Goal: Task Accomplishment & Management: Complete application form

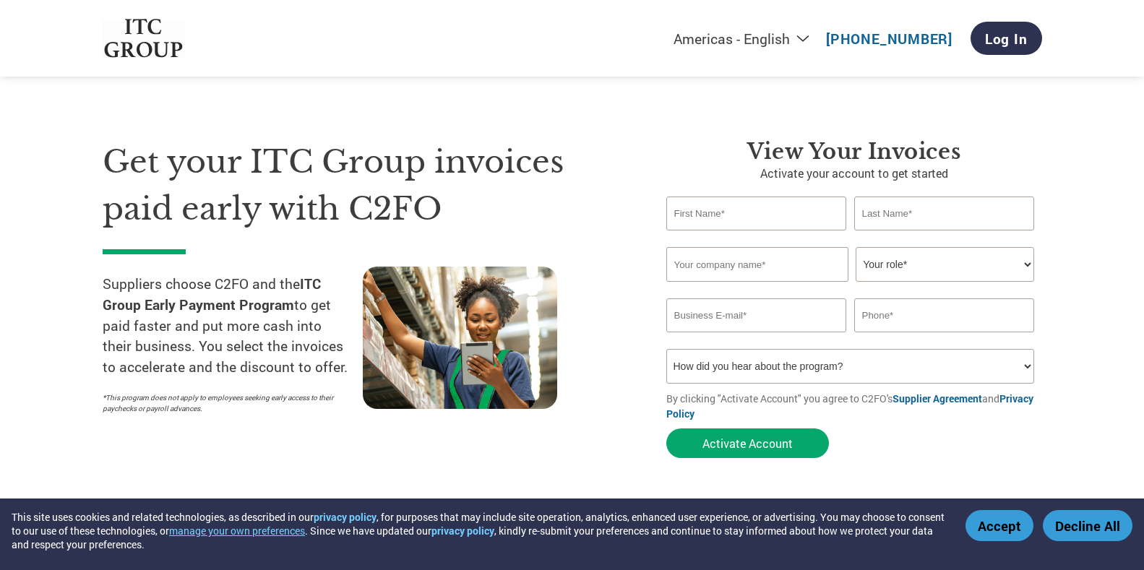
click at [752, 214] on input "text" at bounding box center [756, 214] width 181 height 34
click at [913, 221] on input "text" at bounding box center [944, 214] width 181 height 34
click at [698, 255] on input "text" at bounding box center [757, 264] width 182 height 35
click at [883, 261] on select "Your role* CFO Controller Credit Manager Finance Director Treasurer CEO Preside…" at bounding box center [945, 264] width 179 height 35
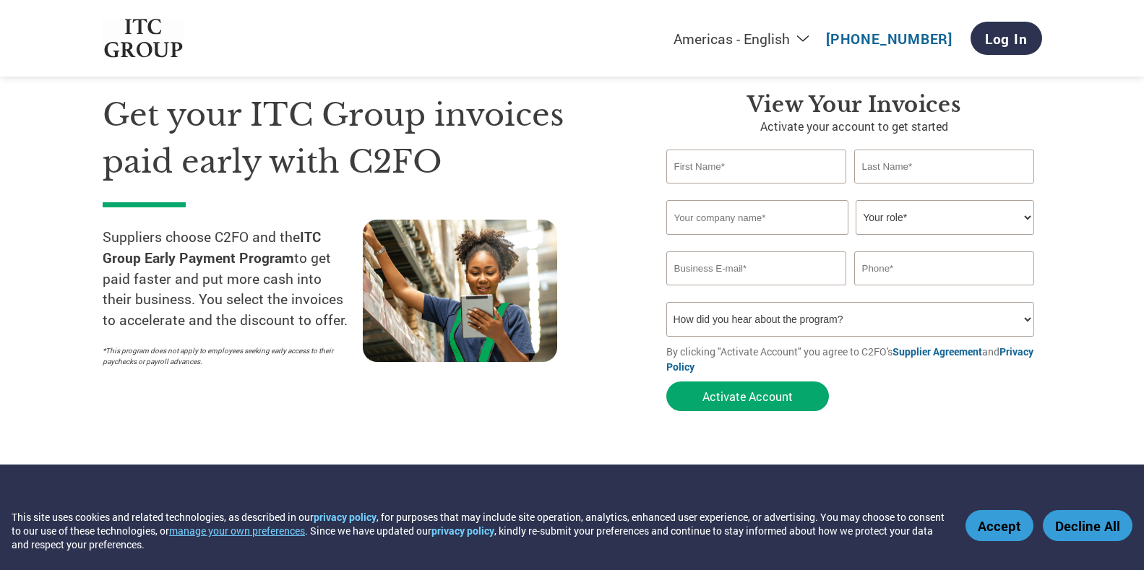
scroll to position [72, 0]
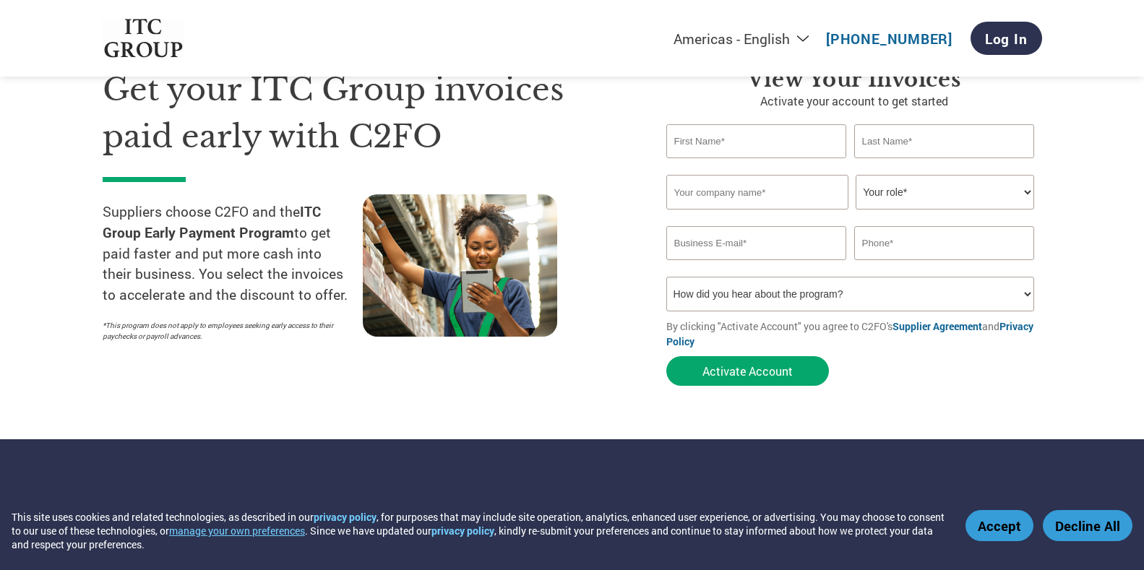
click at [937, 206] on select "Your role* CFO Controller Credit Manager Finance Director Treasurer CEO Preside…" at bounding box center [945, 192] width 179 height 35
select select "ACCOUNTING"
click at [856, 175] on select "Your role* CFO Controller Credit Manager Finance Director Treasurer CEO Preside…" at bounding box center [945, 192] width 179 height 35
click at [742, 203] on input "text" at bounding box center [757, 192] width 182 height 35
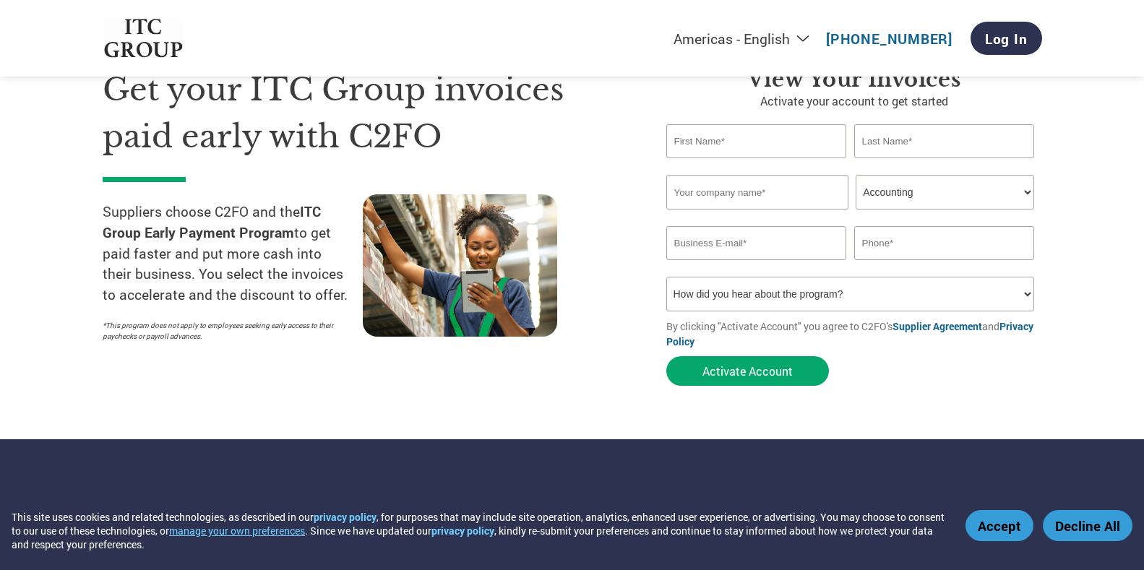
click at [742, 203] on input "text" at bounding box center [757, 192] width 182 height 35
click at [694, 239] on input "email" at bounding box center [756, 243] width 181 height 34
click at [744, 194] on input "text" at bounding box center [757, 192] width 182 height 35
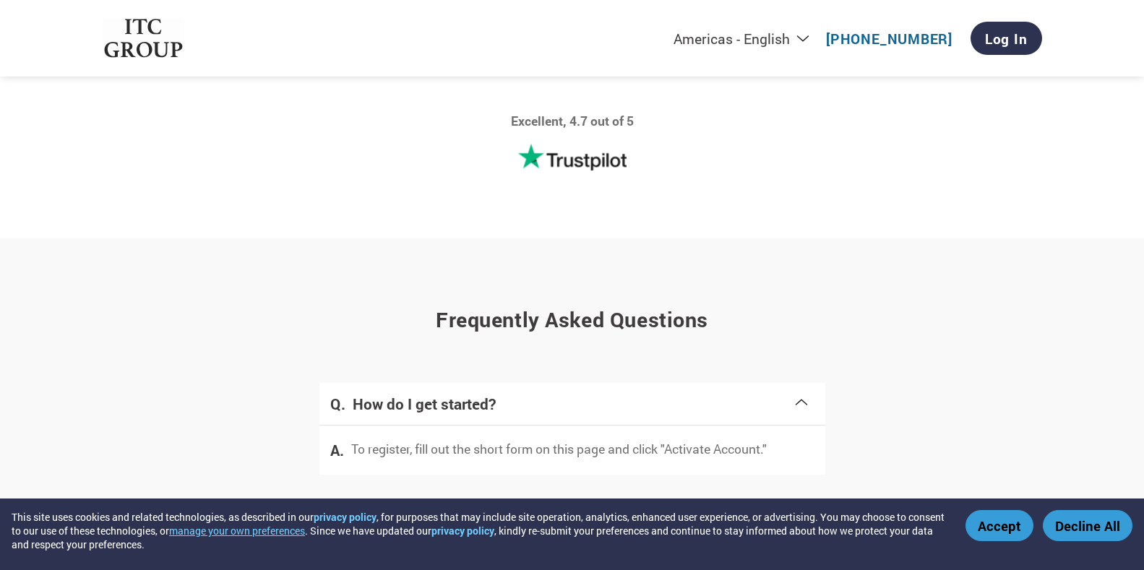
scroll to position [2452, 0]
